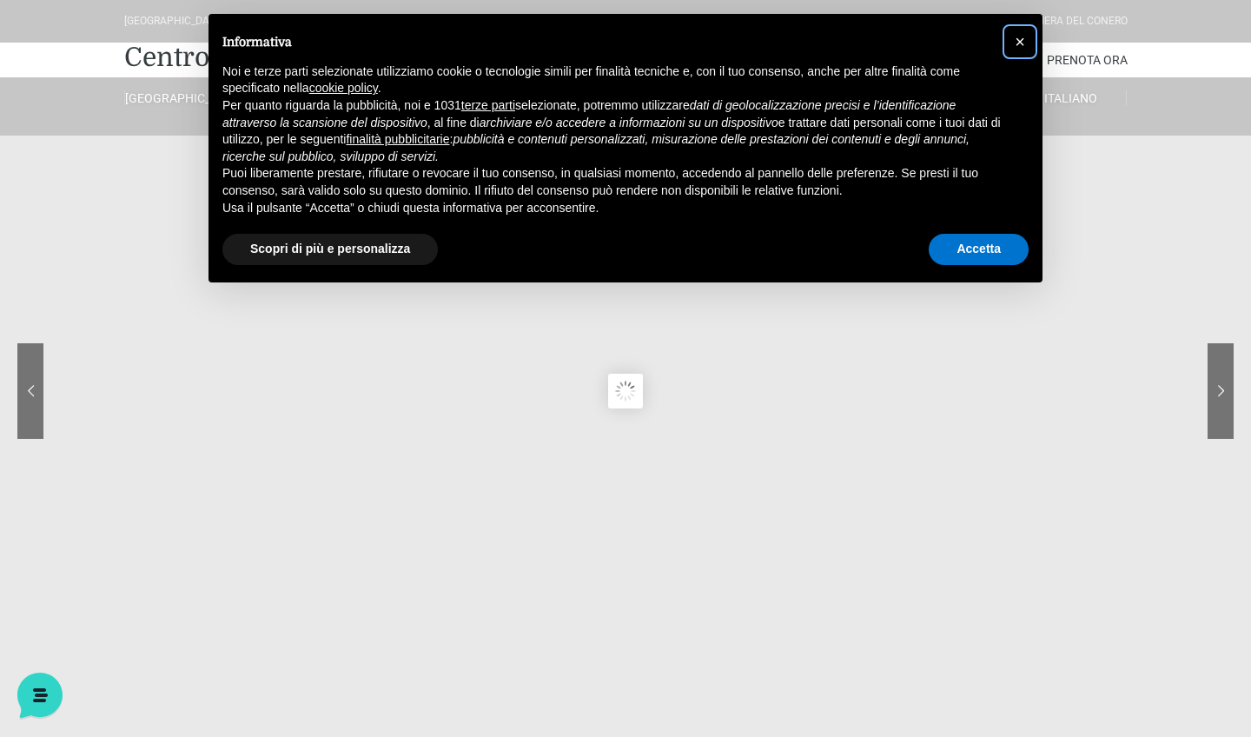
click at [1022, 44] on span "×" at bounding box center [1020, 41] width 10 height 19
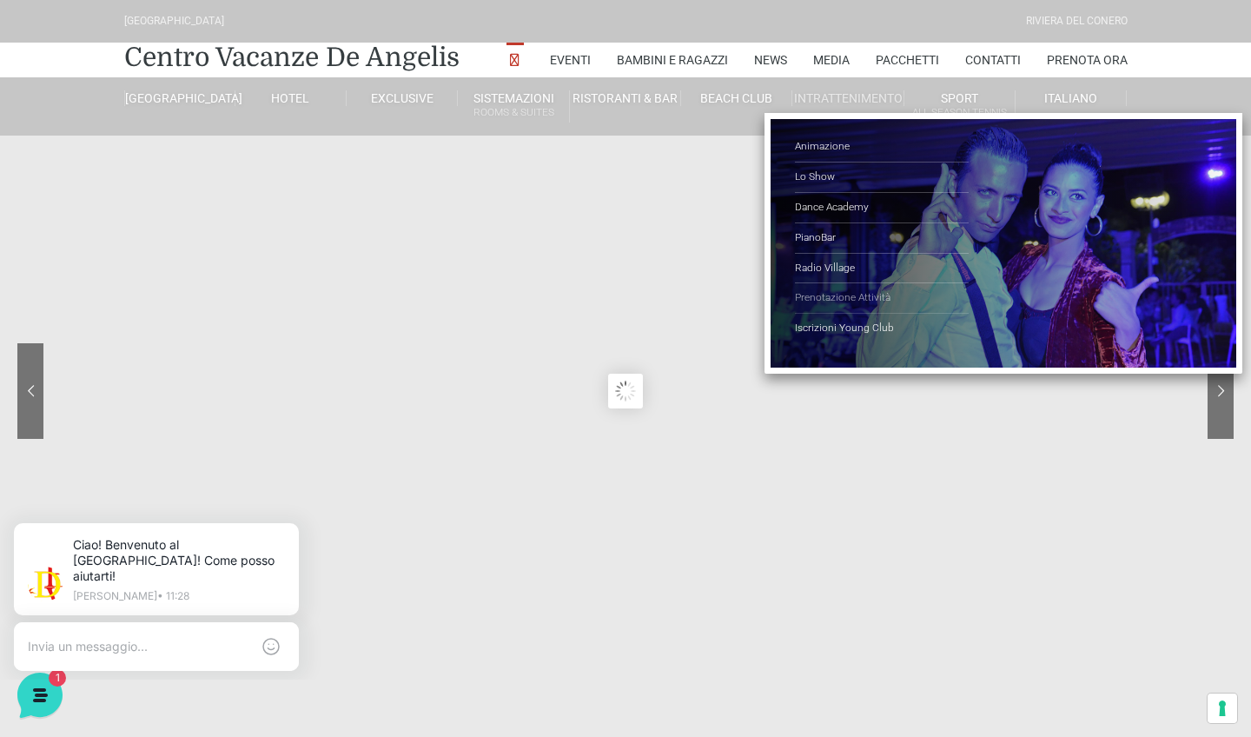
click at [842, 293] on link "Prenotazione Attività" at bounding box center [882, 298] width 174 height 30
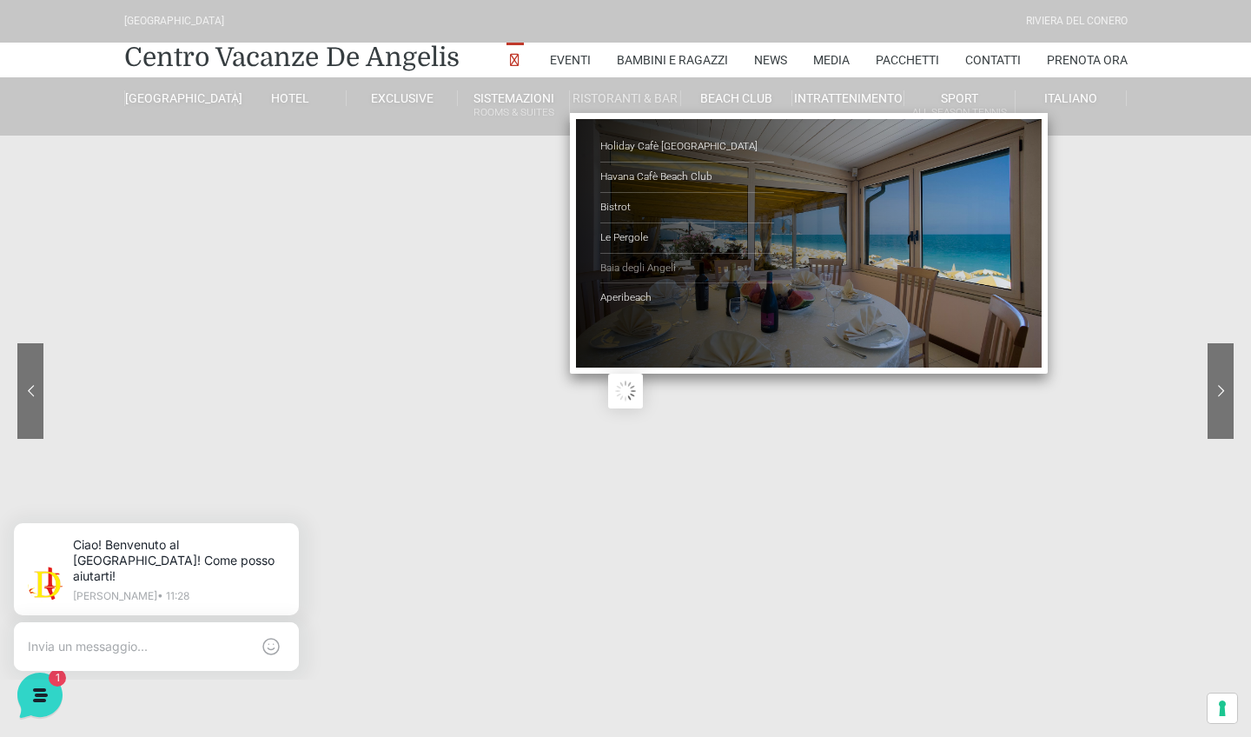
click at [652, 262] on link "Baia degli Angeli" at bounding box center [687, 269] width 174 height 30
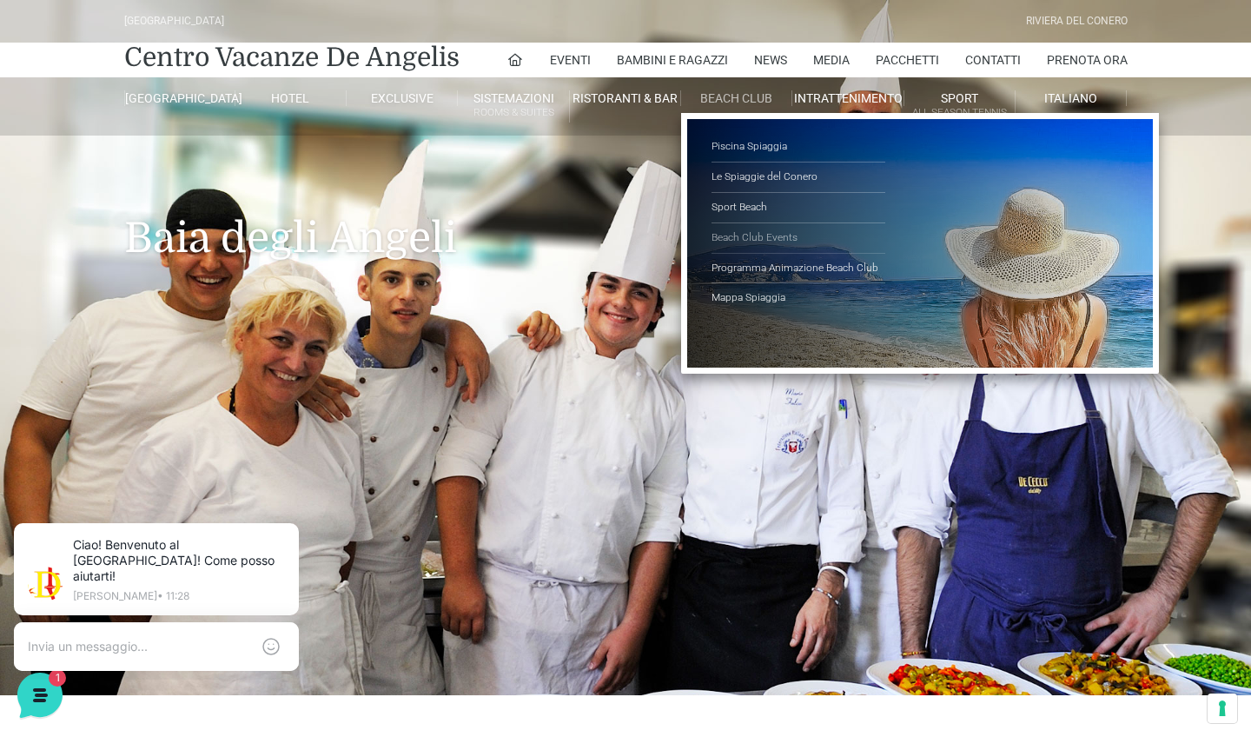
click at [734, 227] on link "Beach Club Events" at bounding box center [799, 238] width 174 height 30
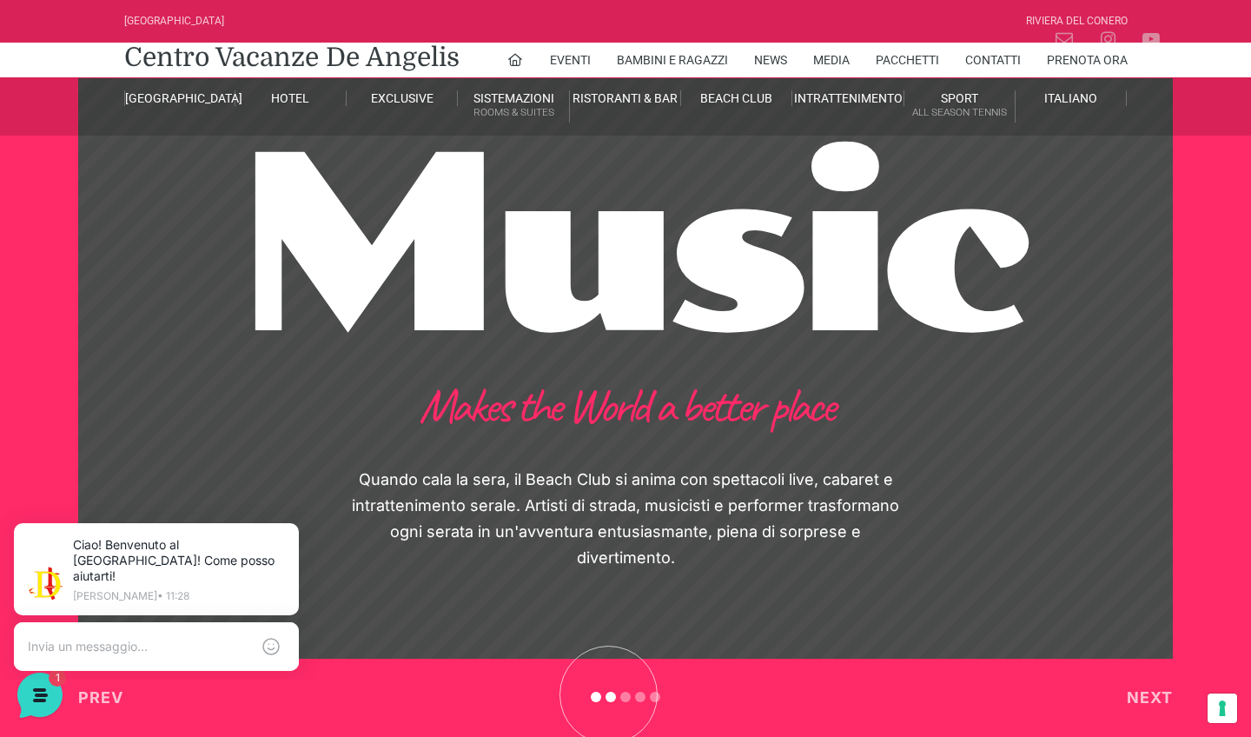
click at [611, 697] on sr7-bullet at bounding box center [611, 697] width 10 height 10
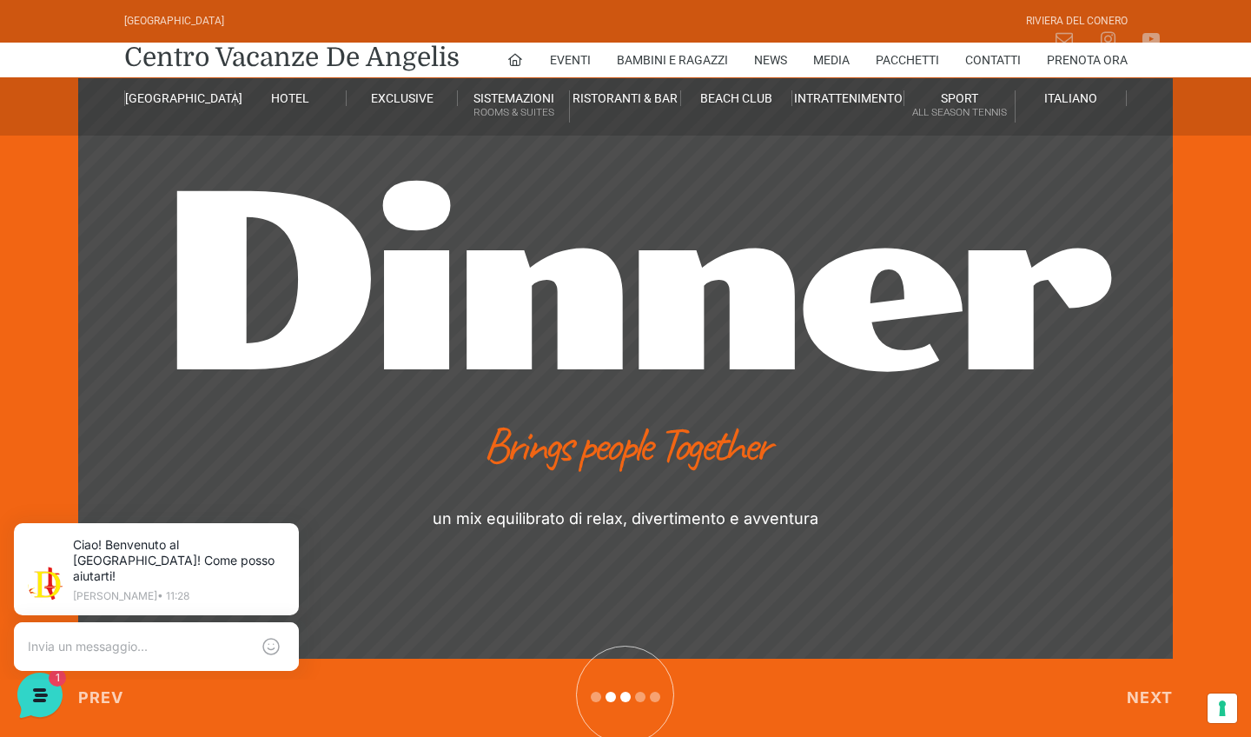
click at [627, 697] on sr7-bullet at bounding box center [625, 697] width 10 height 10
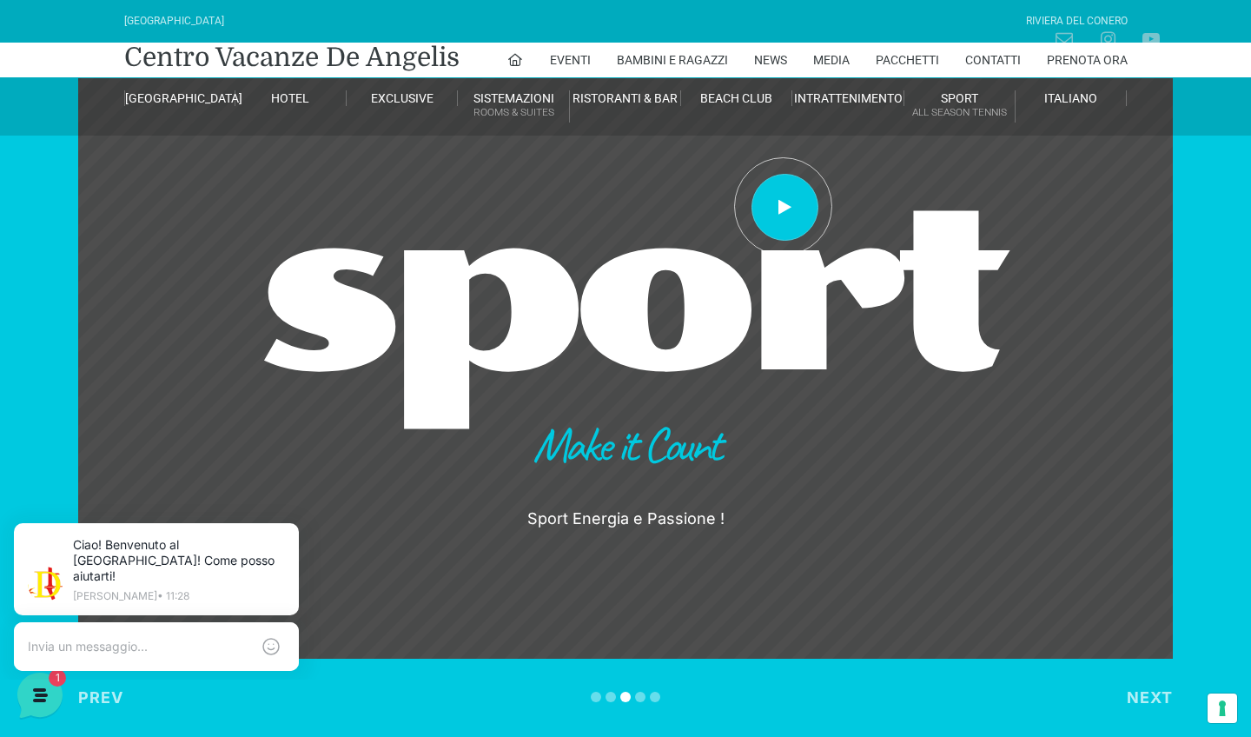
click at [785, 209] on sr7-shp at bounding box center [625, 368] width 751 height 737
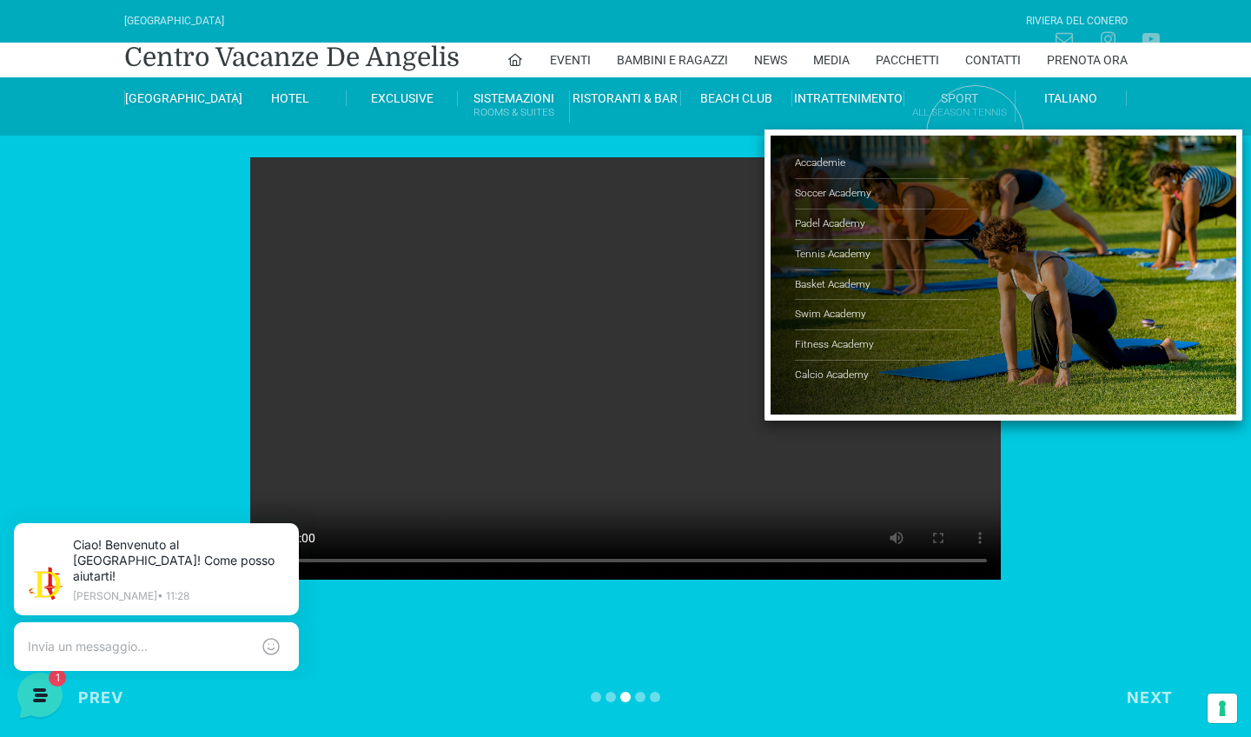
click at [951, 96] on link "Sport All Season Tennis" at bounding box center [959, 106] width 111 height 32
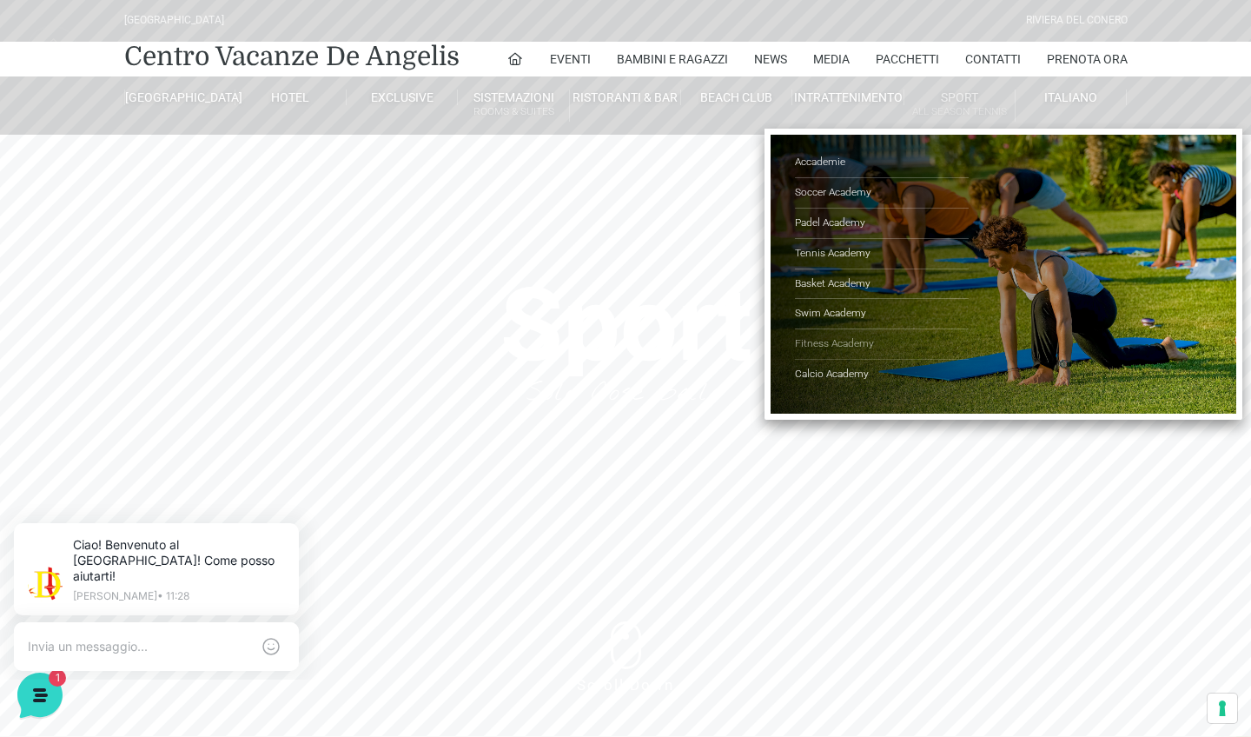
click at [820, 340] on link "Fitness Academy" at bounding box center [882, 344] width 174 height 30
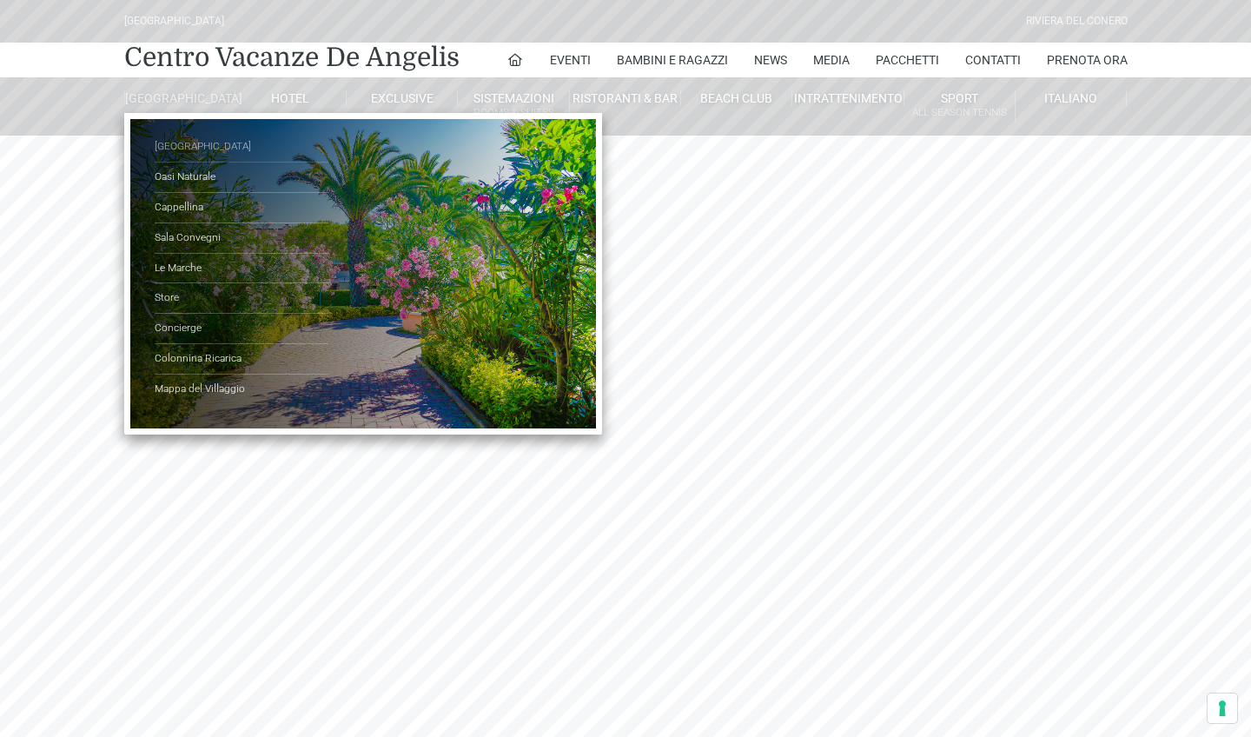
click at [174, 162] on link "[GEOGRAPHIC_DATA]" at bounding box center [242, 147] width 174 height 30
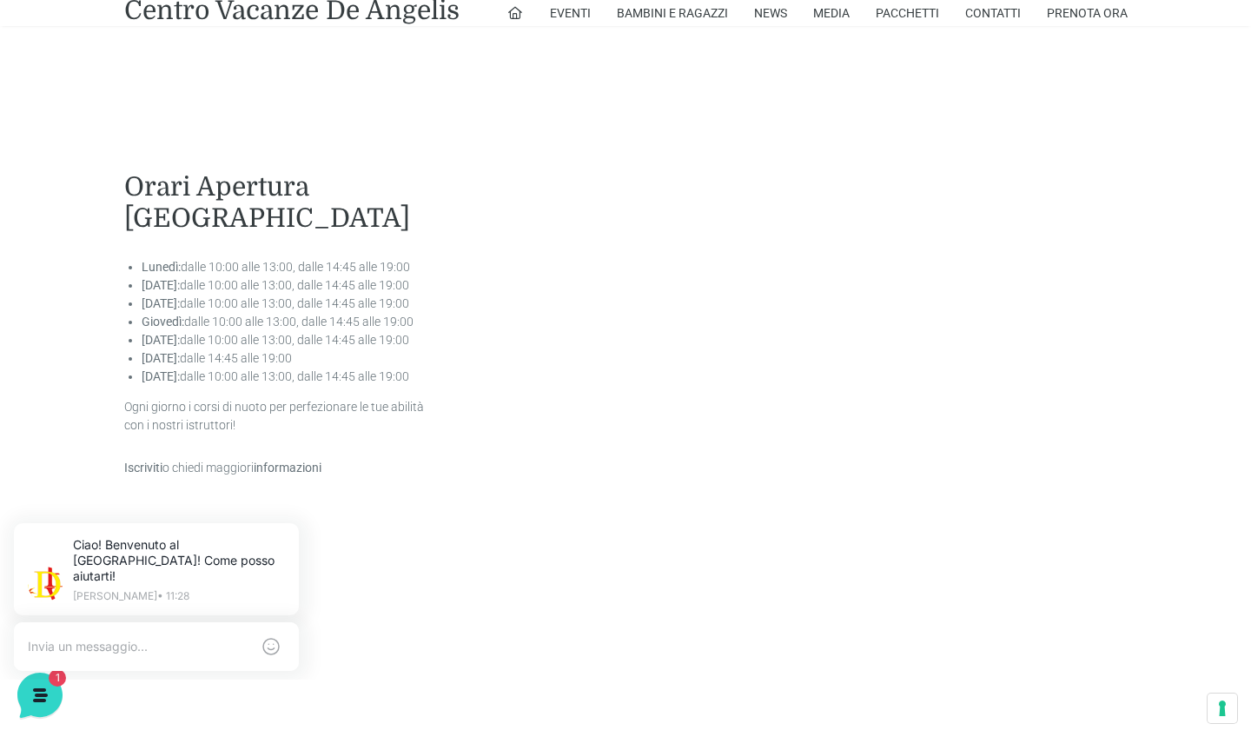
scroll to position [3485, 0]
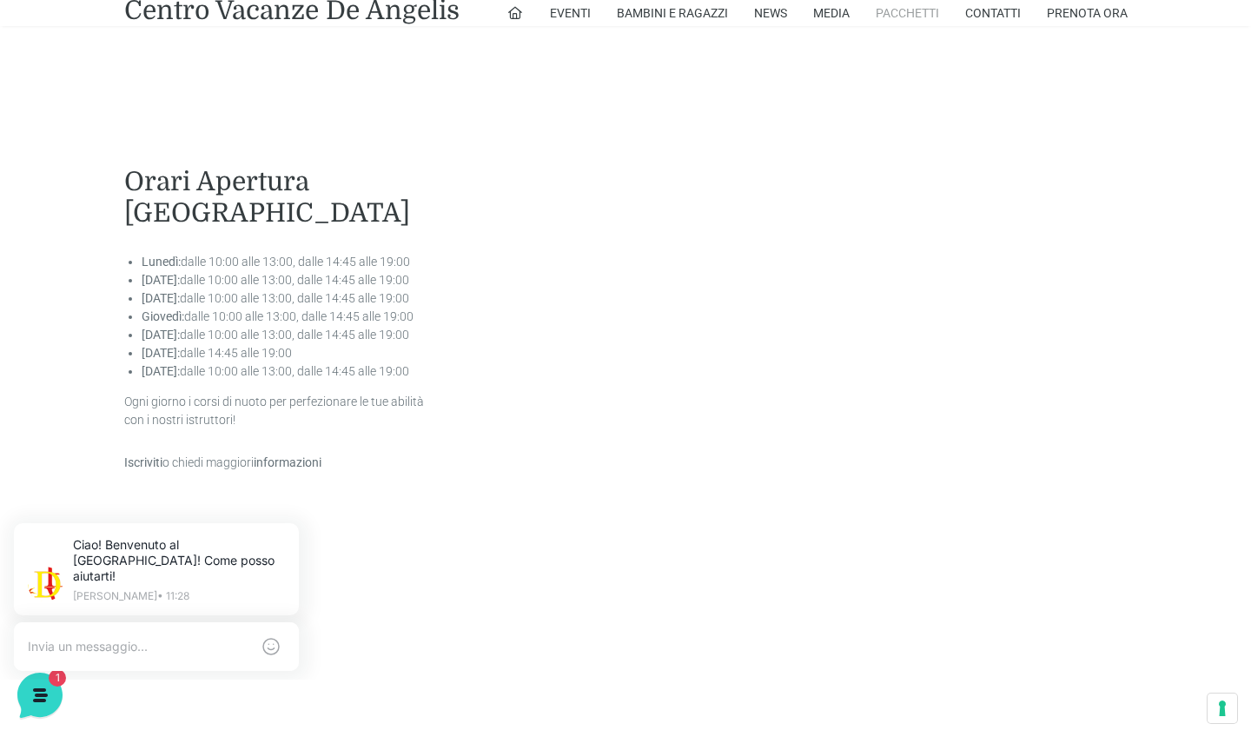
click at [908, 10] on link "Pacchetti" at bounding box center [907, 13] width 63 height 26
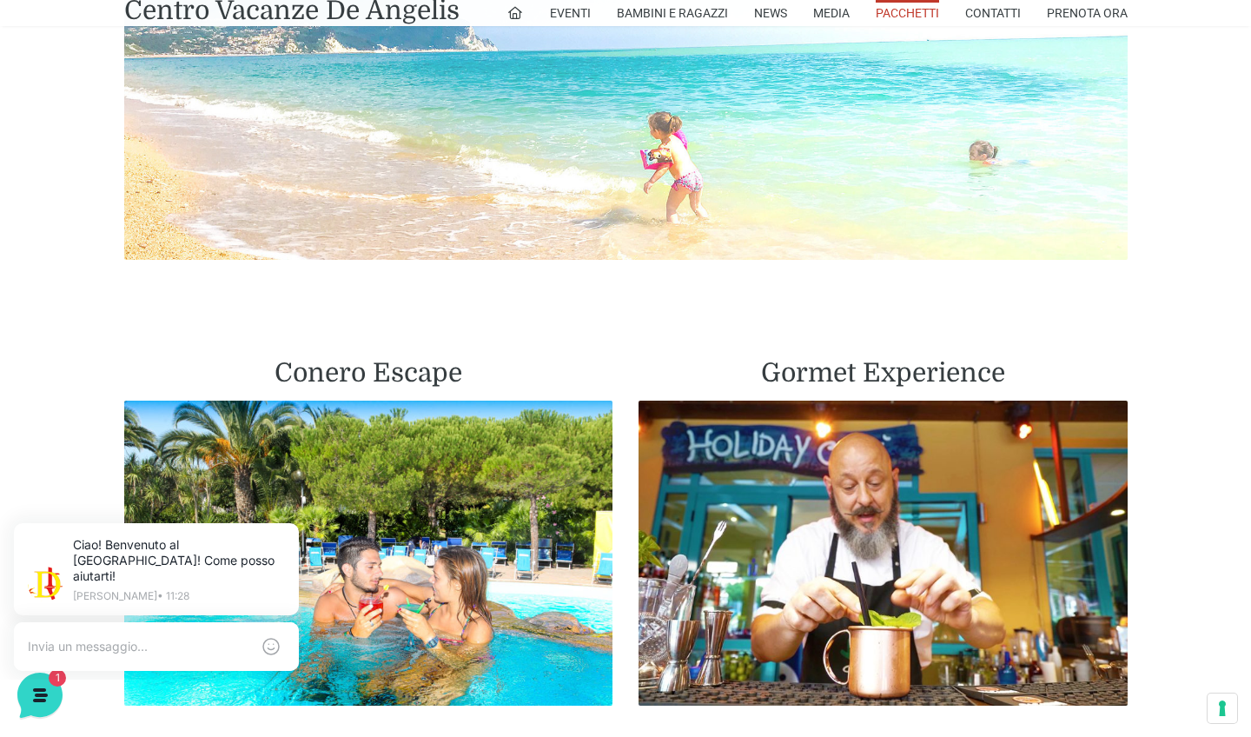
scroll to position [2114, 0]
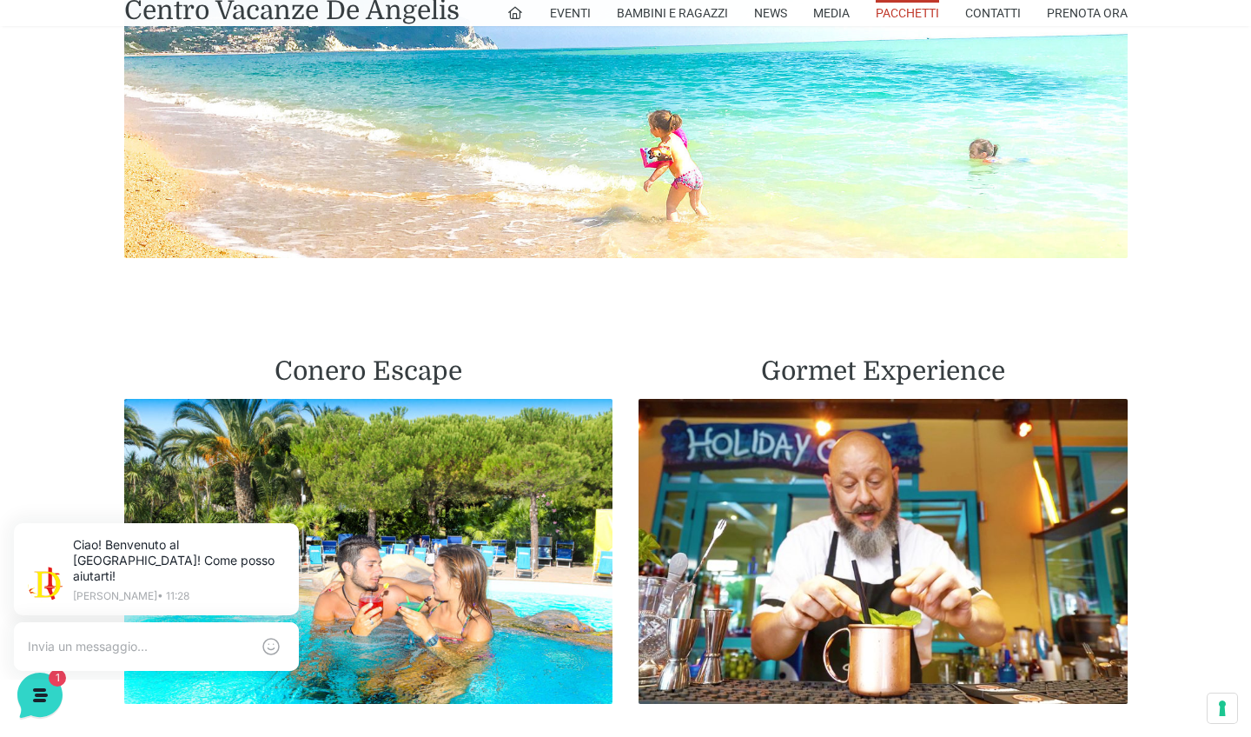
click at [354, 373] on h2 "Conero Escape" at bounding box center [368, 370] width 489 height 31
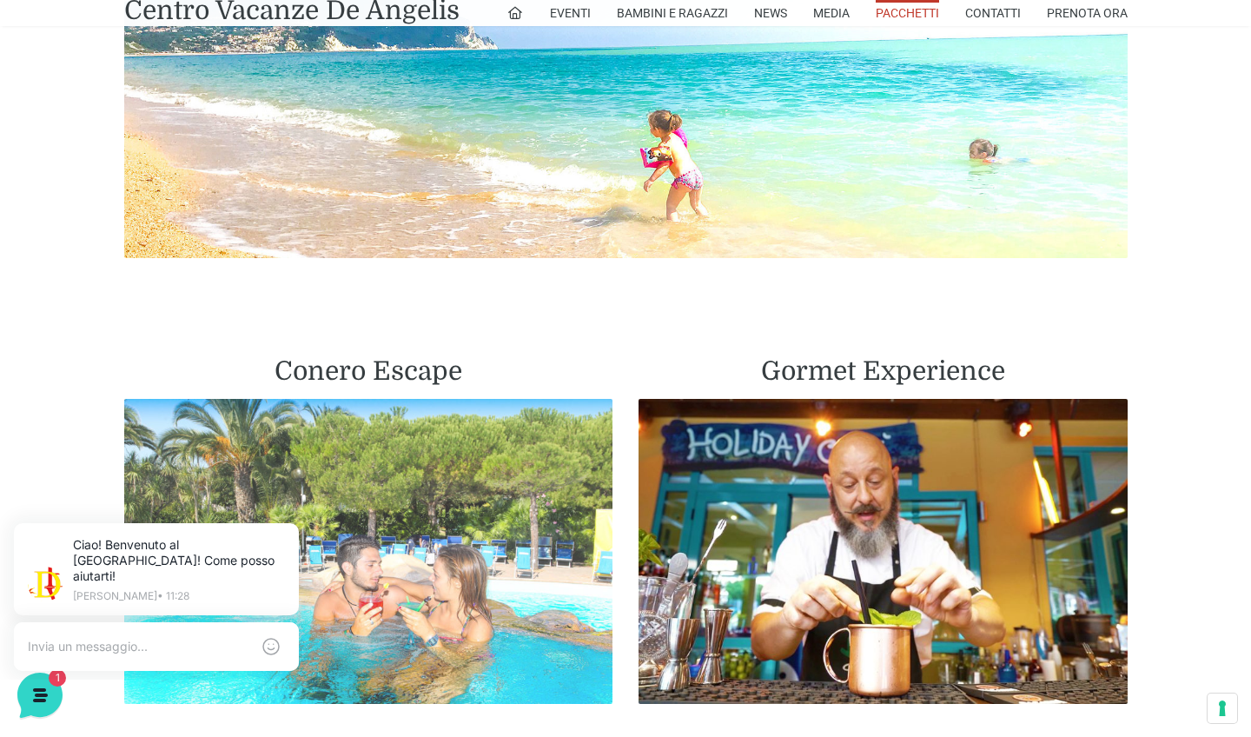
click at [349, 493] on img at bounding box center [368, 552] width 489 height 306
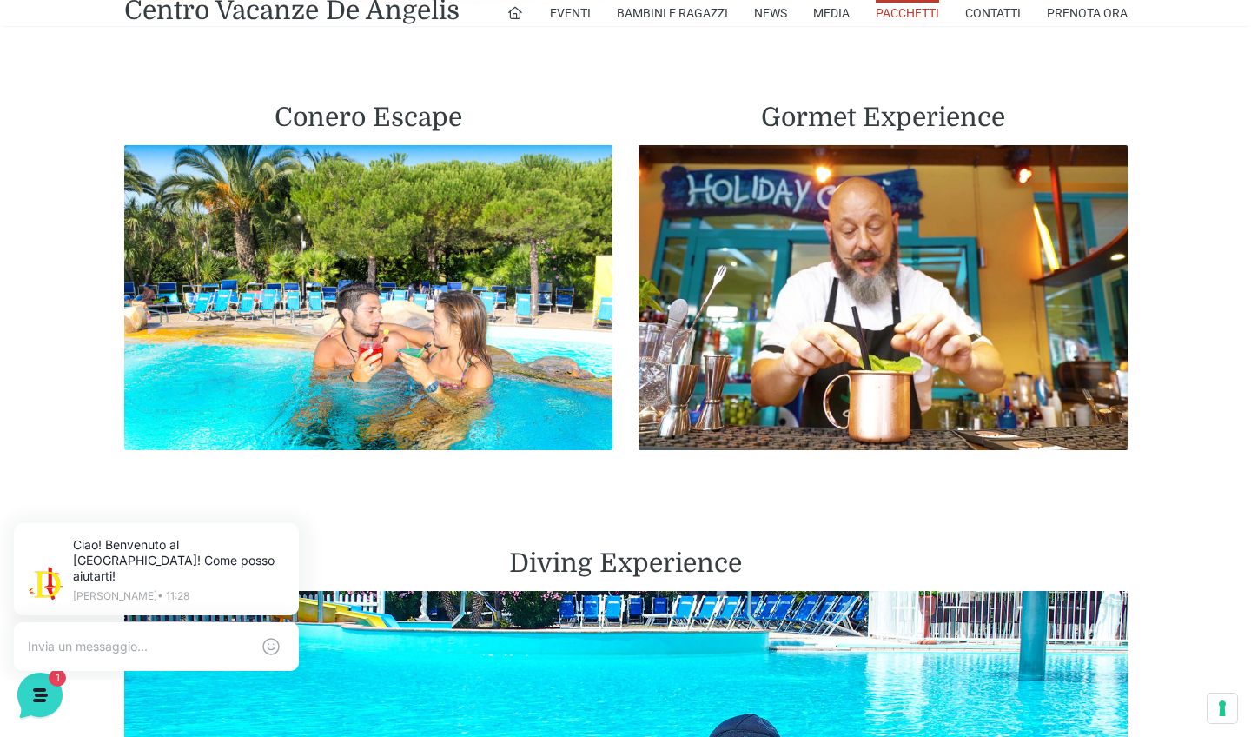
scroll to position [2365, 0]
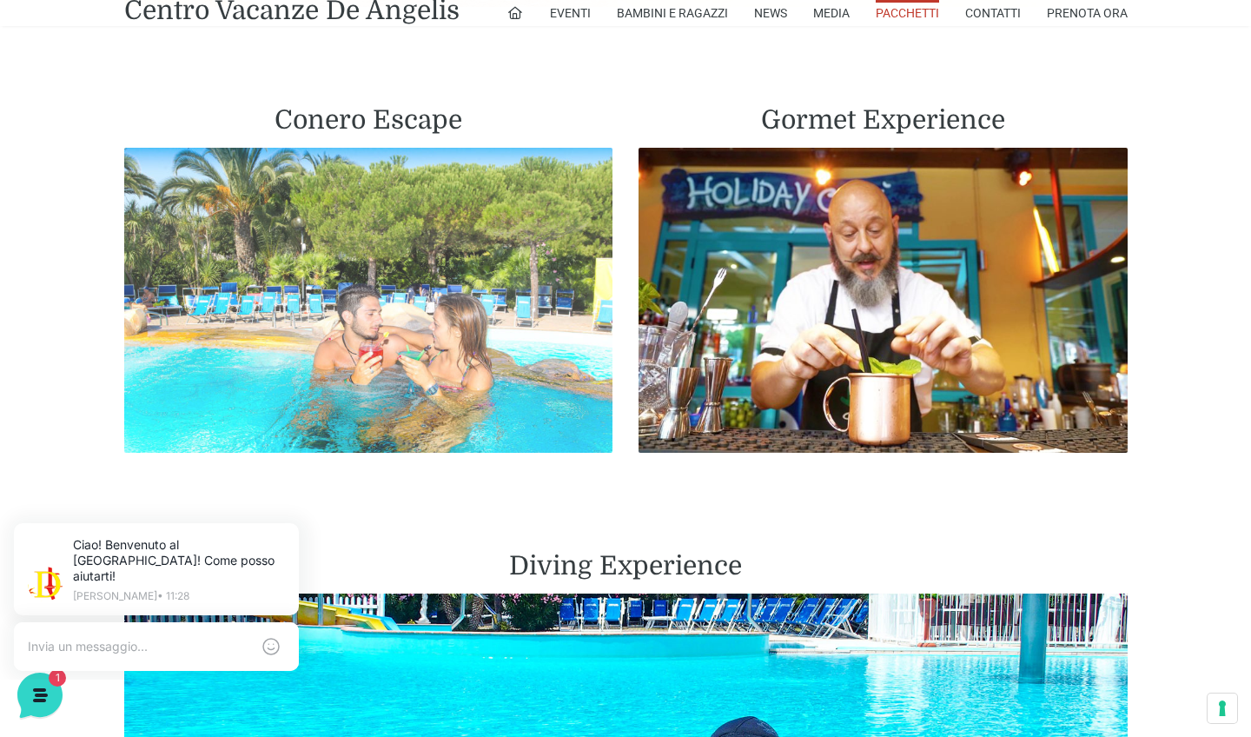
click at [394, 282] on img at bounding box center [368, 301] width 489 height 306
click at [428, 190] on img at bounding box center [368, 301] width 489 height 306
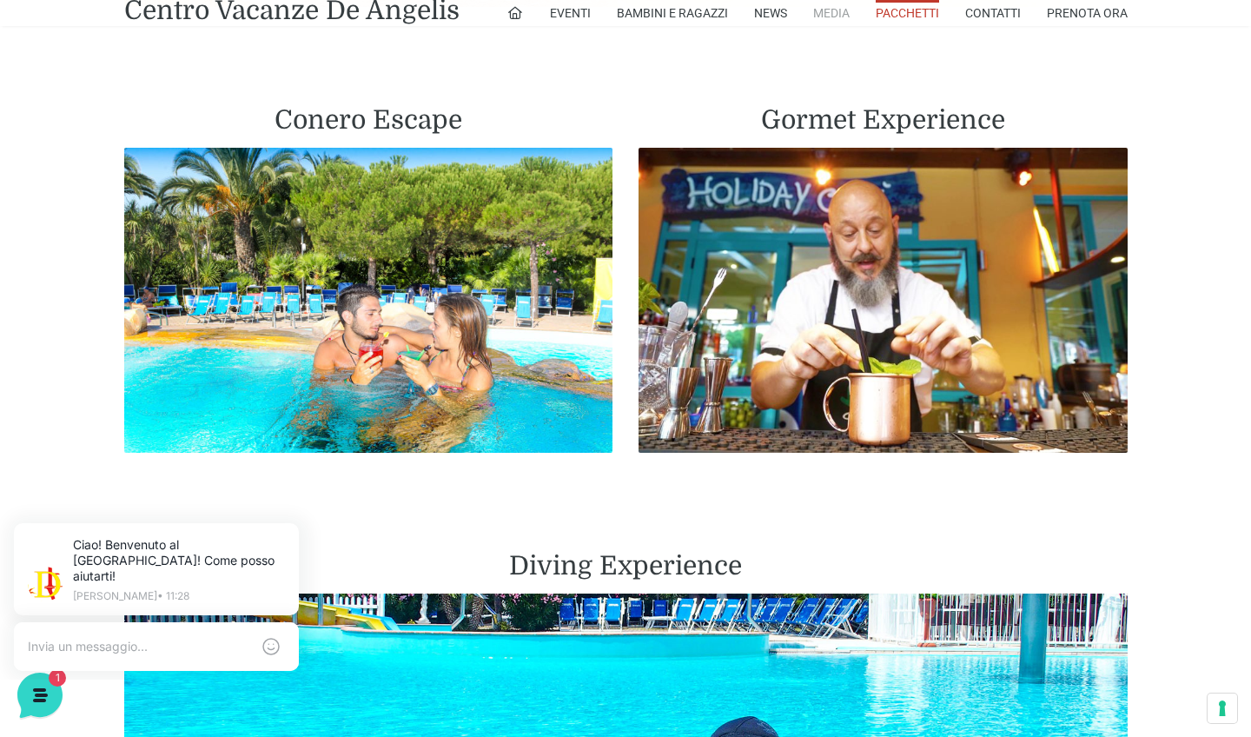
click at [828, 17] on link "Media" at bounding box center [831, 13] width 36 height 26
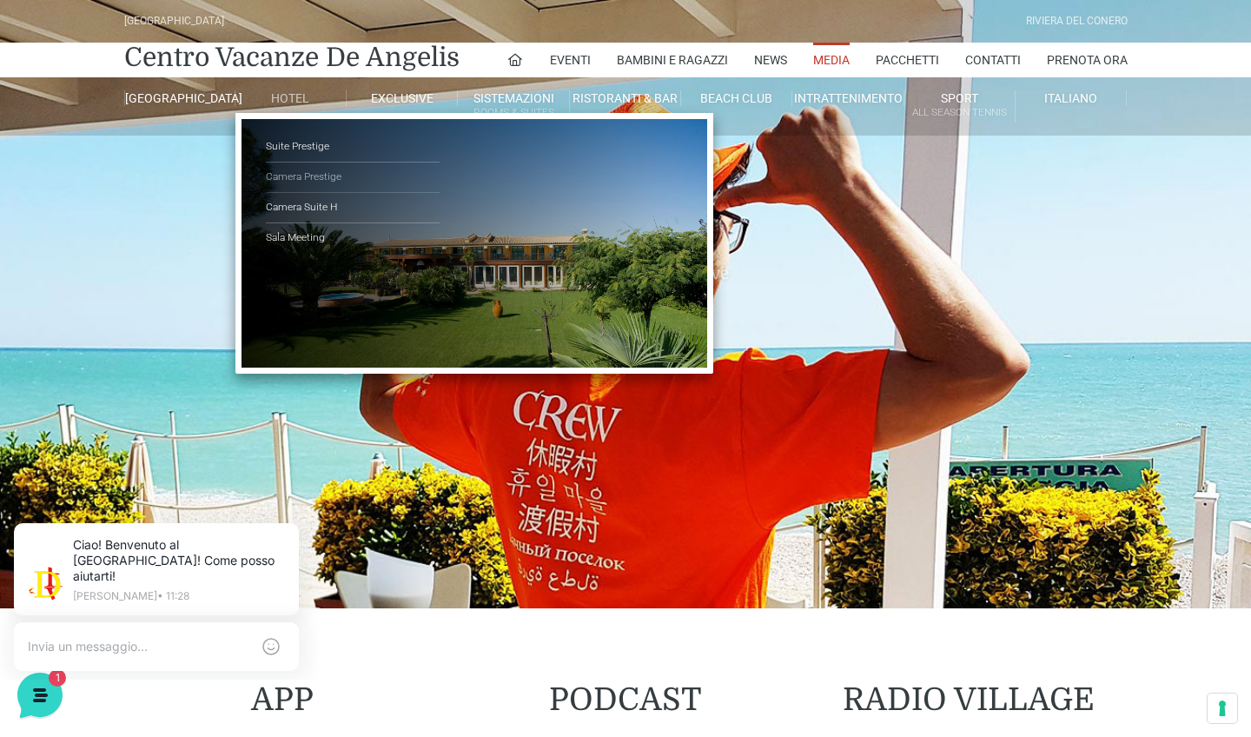
click at [295, 174] on link "Camera Prestige" at bounding box center [353, 177] width 174 height 30
